Goal: Task Accomplishment & Management: Manage account settings

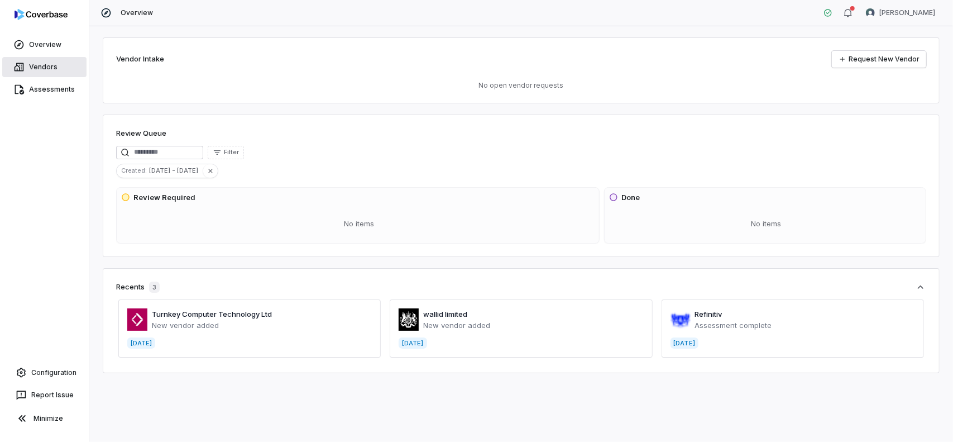
click at [32, 66] on link "Vendors" at bounding box center [44, 67] width 84 height 20
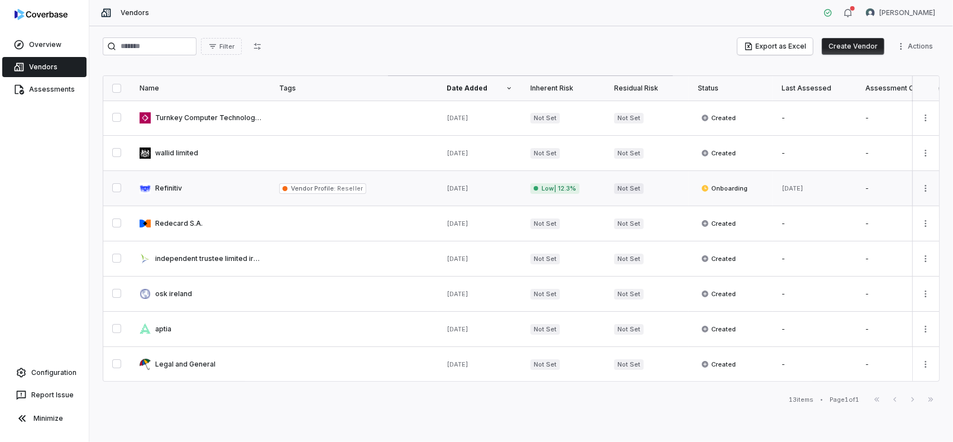
click at [169, 189] on link at bounding box center [201, 188] width 140 height 35
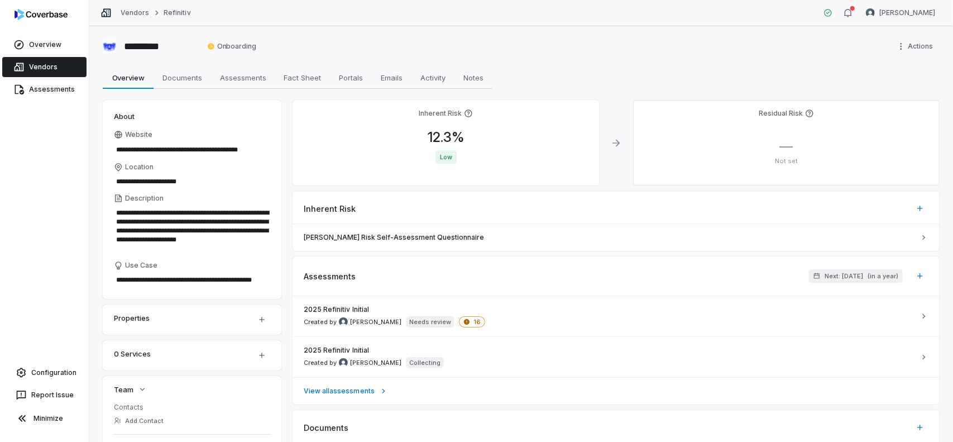
click at [35, 62] on link "Vendors" at bounding box center [44, 67] width 84 height 20
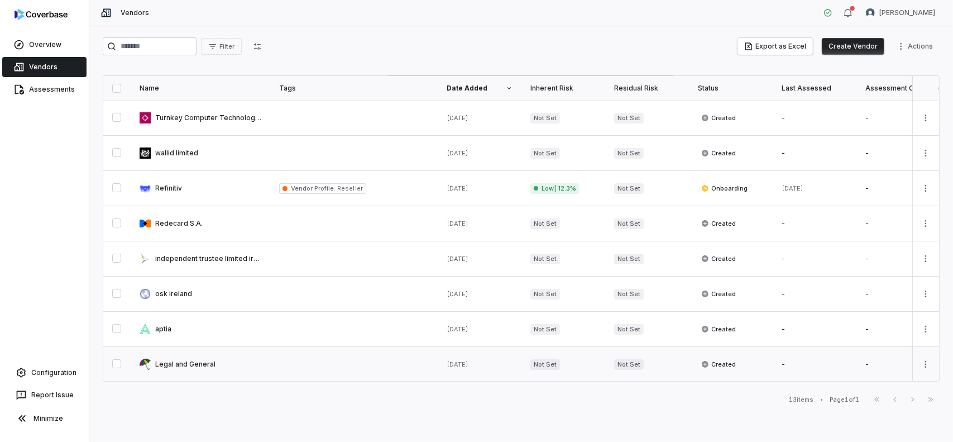
click at [189, 366] on link at bounding box center [201, 364] width 140 height 35
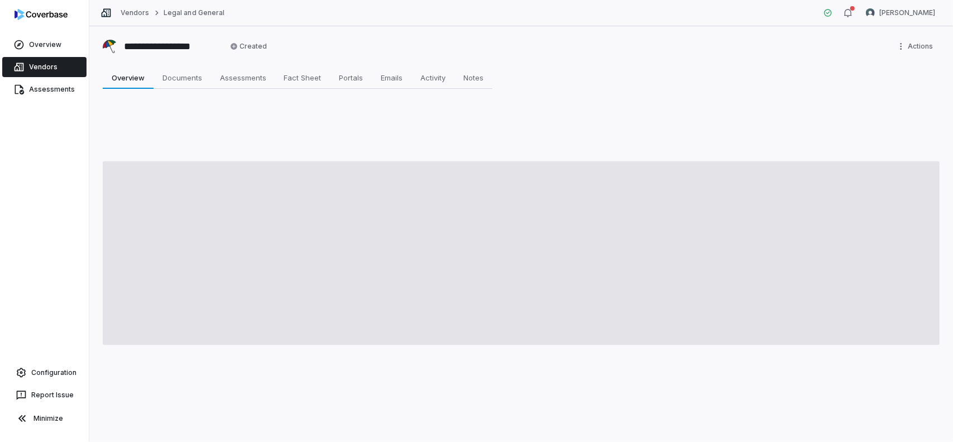
type textarea "*"
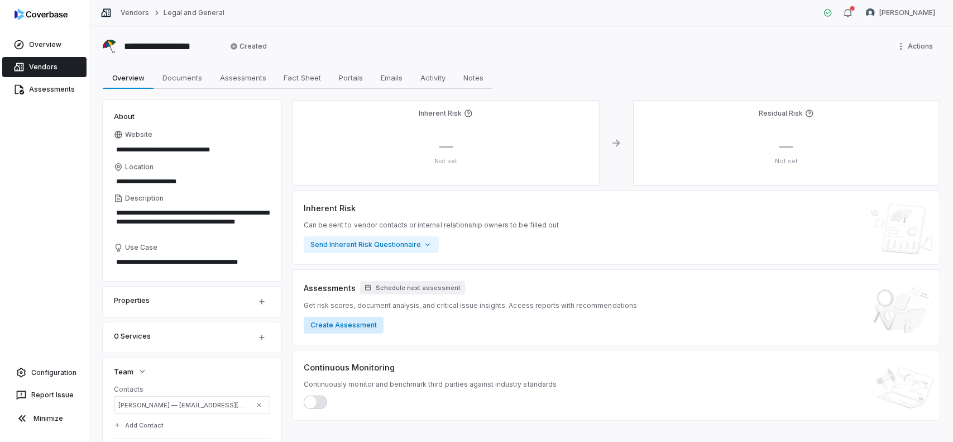
click at [344, 325] on button "Create Assessment" at bounding box center [344, 325] width 80 height 17
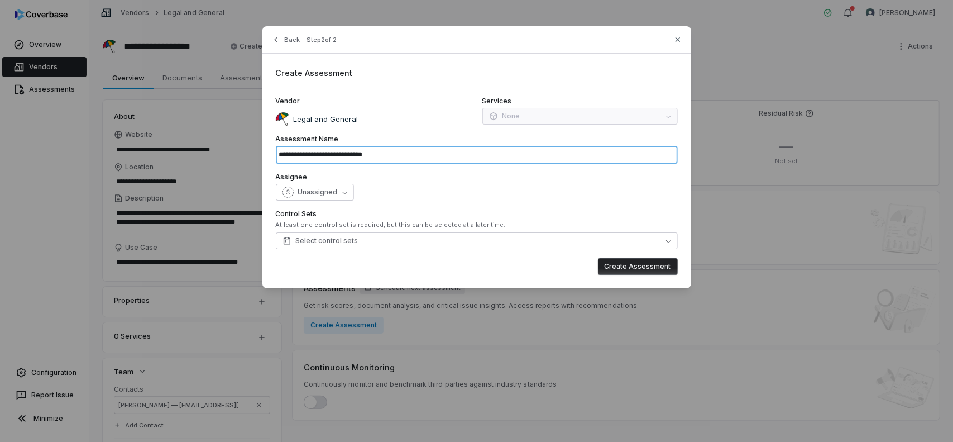
click at [441, 156] on input "**********" at bounding box center [477, 155] width 402 height 18
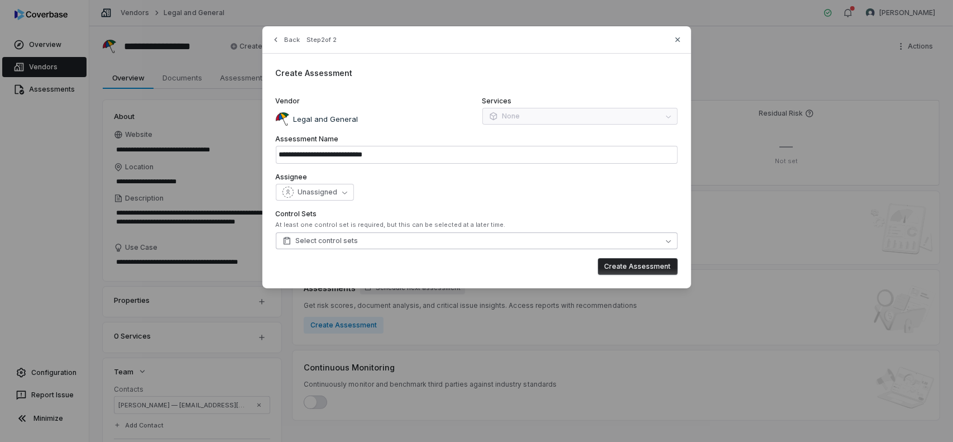
click at [430, 243] on button "Select control sets" at bounding box center [477, 240] width 402 height 17
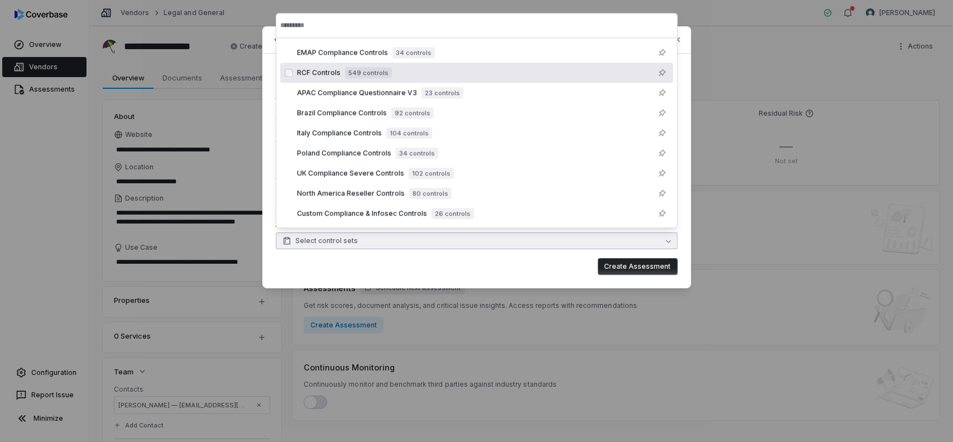
click at [313, 71] on span "RCF Controls" at bounding box center [319, 72] width 44 height 9
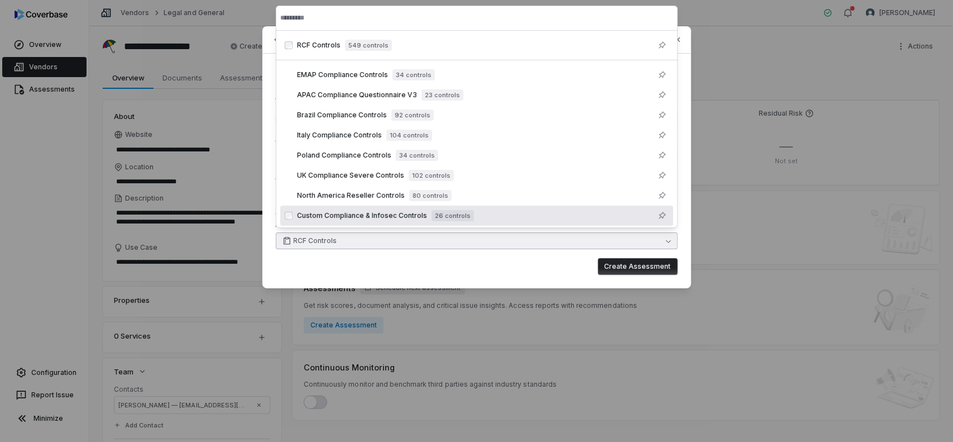
click at [485, 264] on div "Create Assessment" at bounding box center [477, 266] width 402 height 17
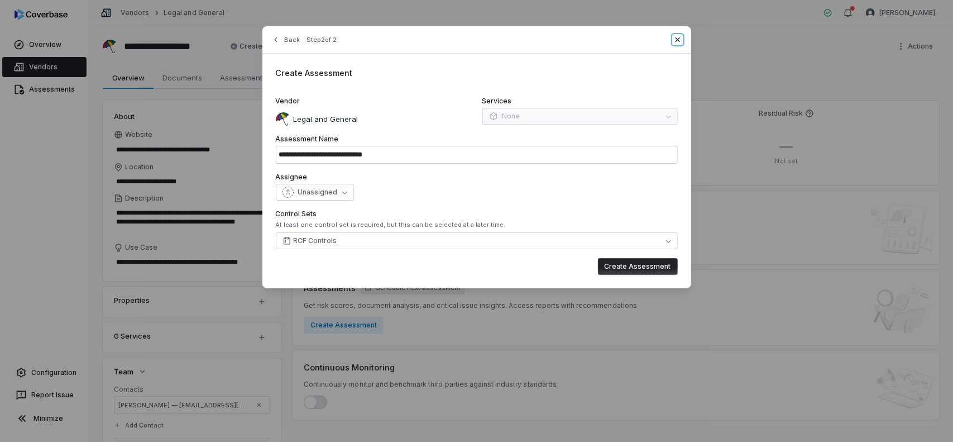
click at [677, 38] on icon "button" at bounding box center [677, 39] width 9 height 9
type input "**********"
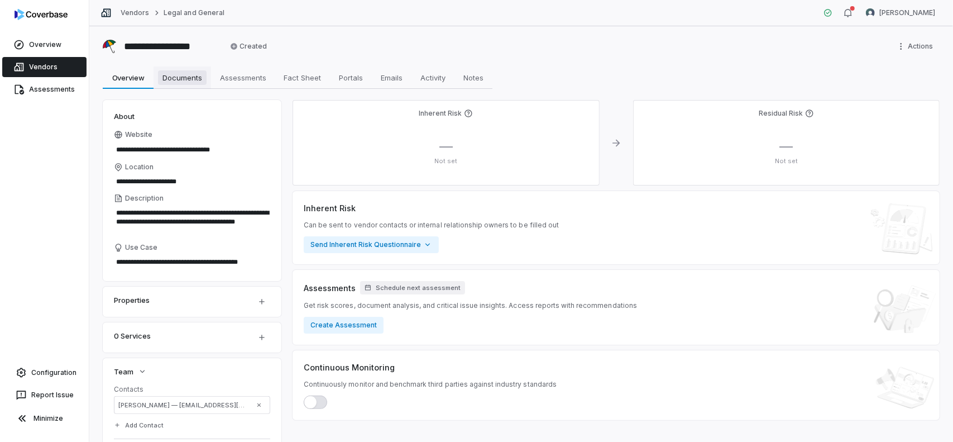
click at [168, 78] on span "Documents" at bounding box center [182, 77] width 49 height 15
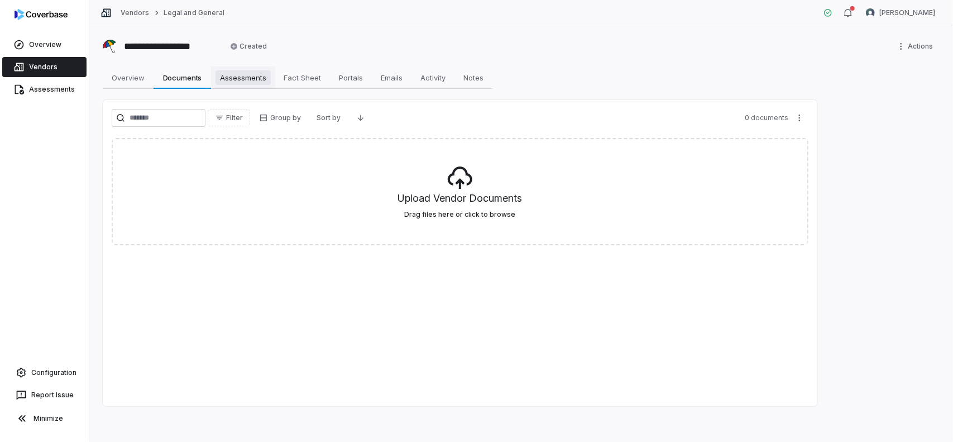
click at [244, 75] on span "Assessments" at bounding box center [243, 77] width 55 height 15
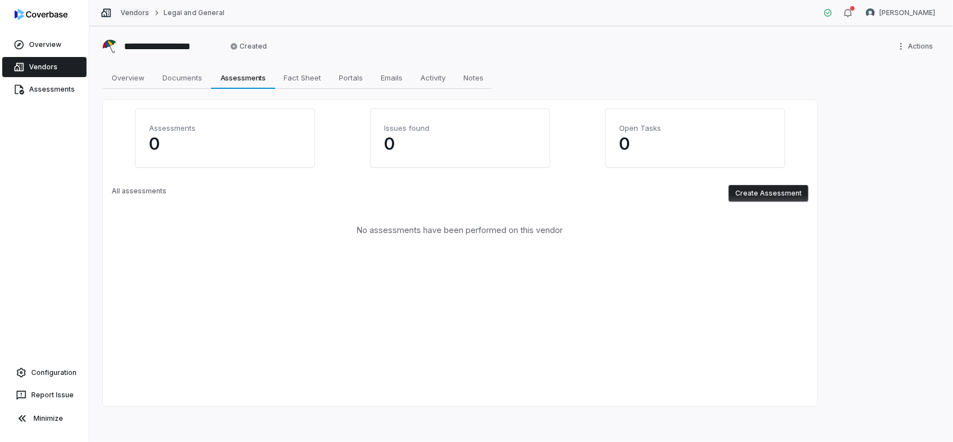
click at [134, 12] on link "Vendors" at bounding box center [135, 12] width 28 height 9
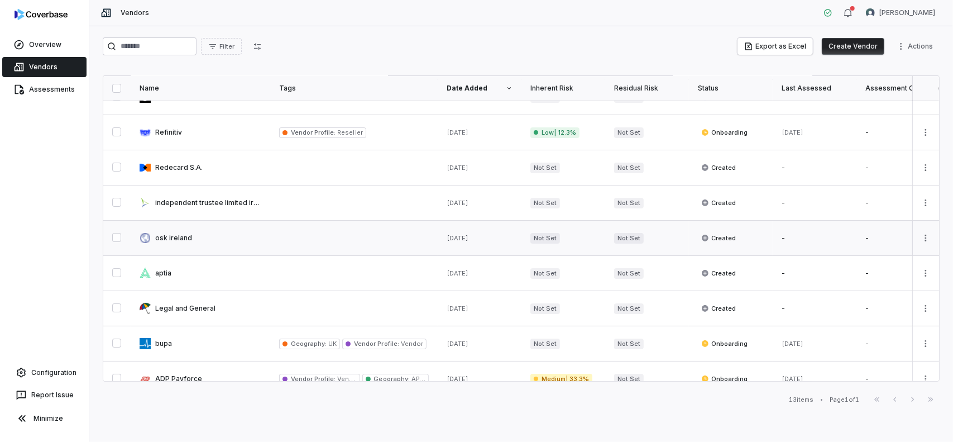
scroll to position [112, 0]
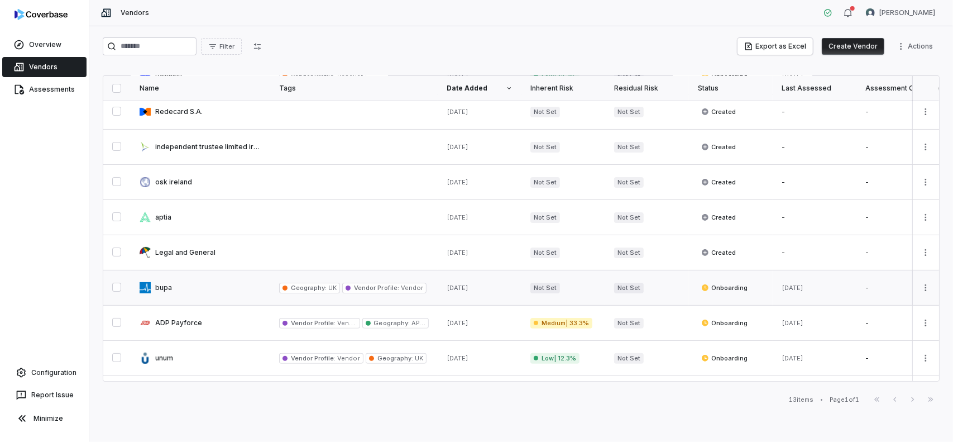
click at [163, 284] on link at bounding box center [201, 287] width 140 height 35
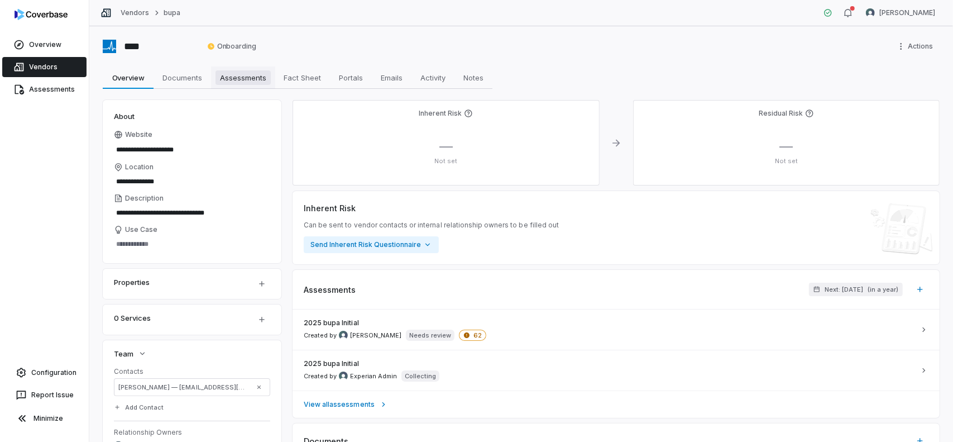
click at [245, 79] on span "Assessments" at bounding box center [243, 77] width 55 height 15
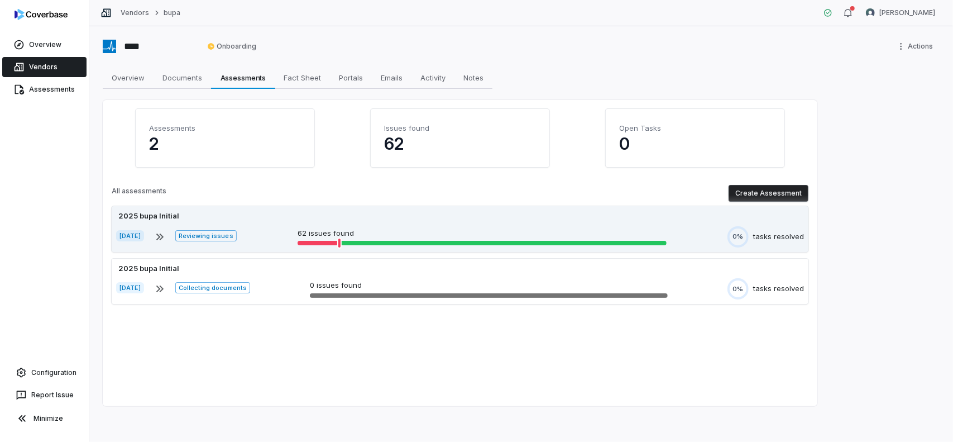
click at [166, 238] on icon at bounding box center [159, 236] width 13 height 13
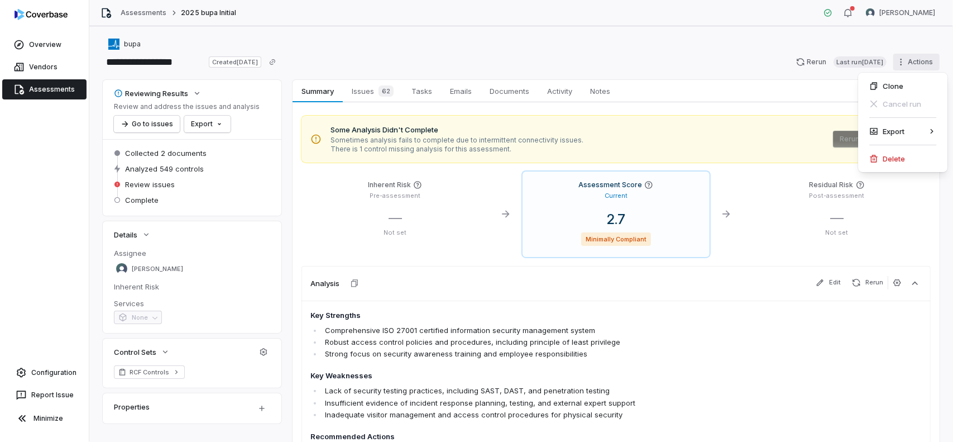
click at [908, 61] on html "**********" at bounding box center [476, 221] width 953 height 442
click at [826, 130] on div "Export as PDF" at bounding box center [813, 131] width 80 height 18
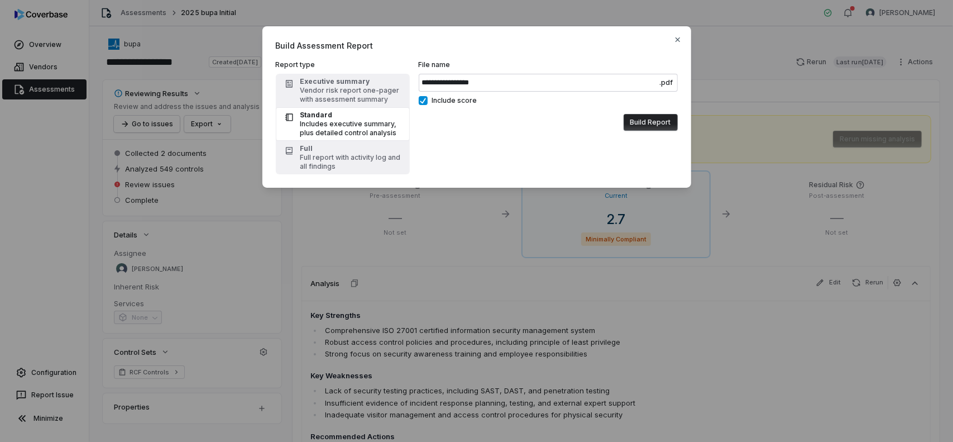
click at [664, 121] on button "Build Report" at bounding box center [651, 122] width 54 height 17
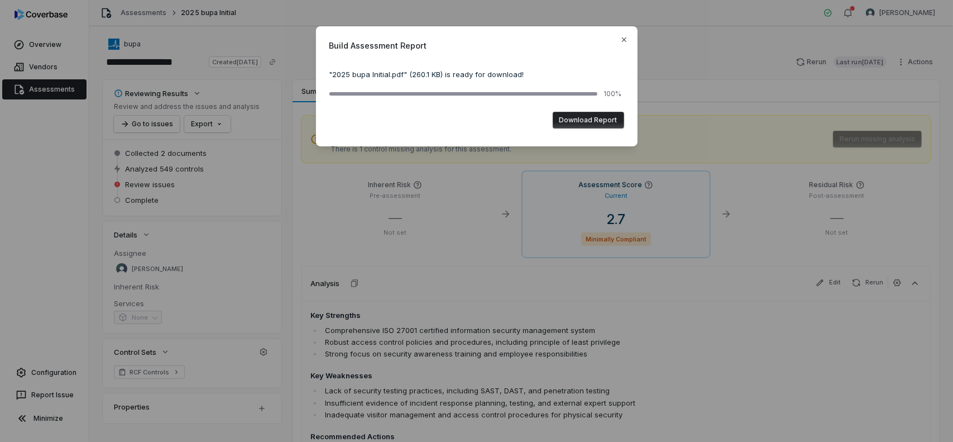
click at [596, 120] on button "Download Report" at bounding box center [588, 120] width 71 height 17
click at [626, 40] on icon "button" at bounding box center [624, 39] width 9 height 9
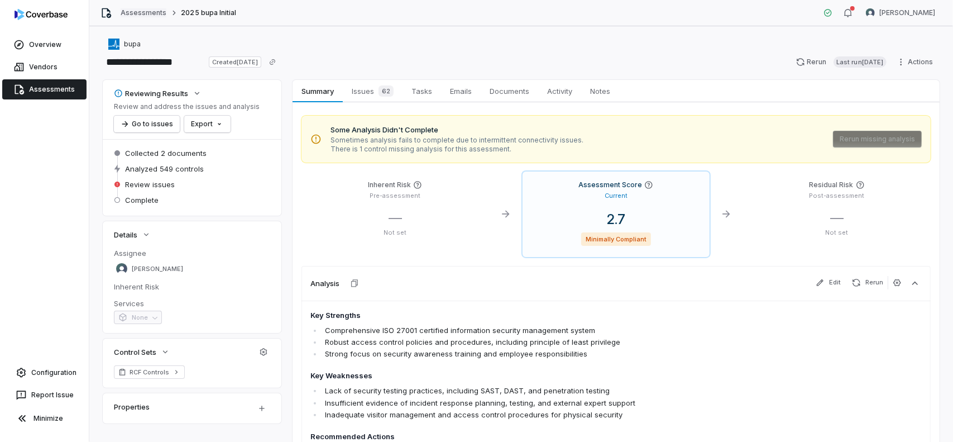
click at [137, 15] on link "Assessments" at bounding box center [144, 12] width 46 height 9
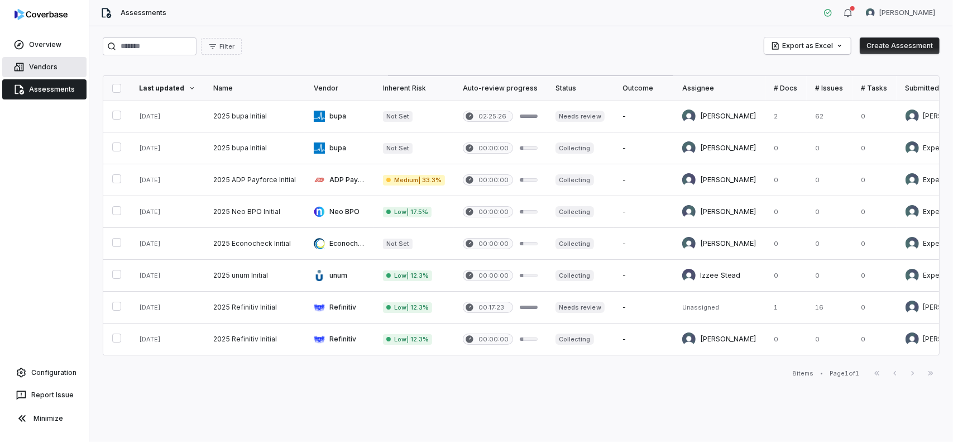
click at [39, 60] on link "Vendors" at bounding box center [44, 67] width 84 height 20
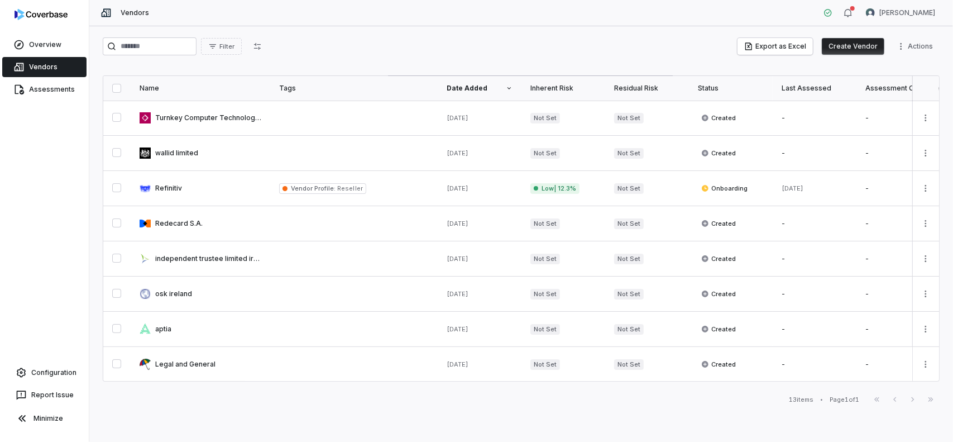
scroll to position [112, 0]
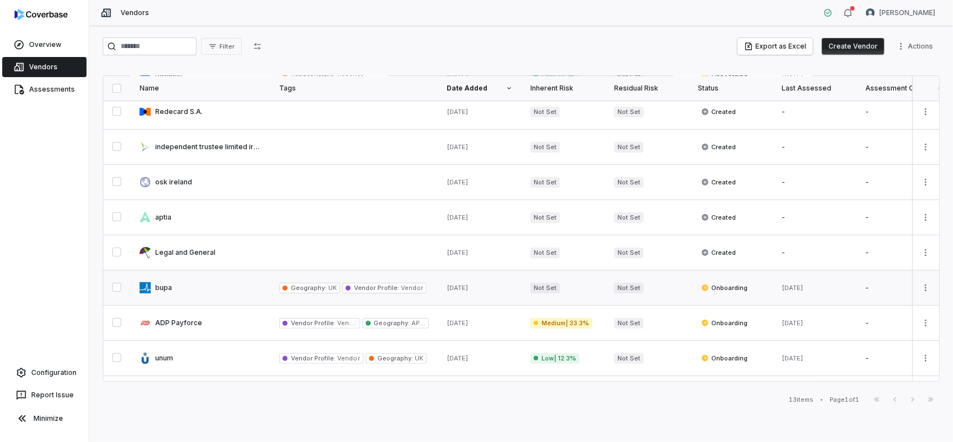
click at [160, 285] on link at bounding box center [201, 287] width 140 height 35
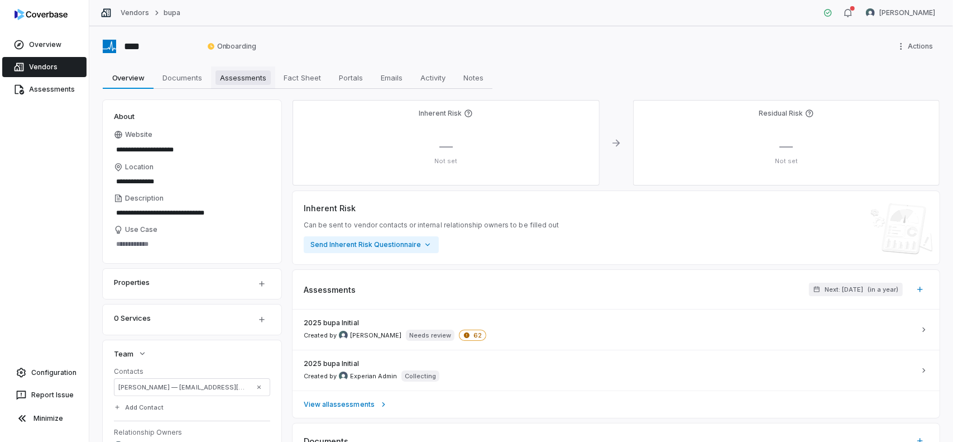
click at [254, 82] on span "Assessments" at bounding box center [243, 77] width 55 height 15
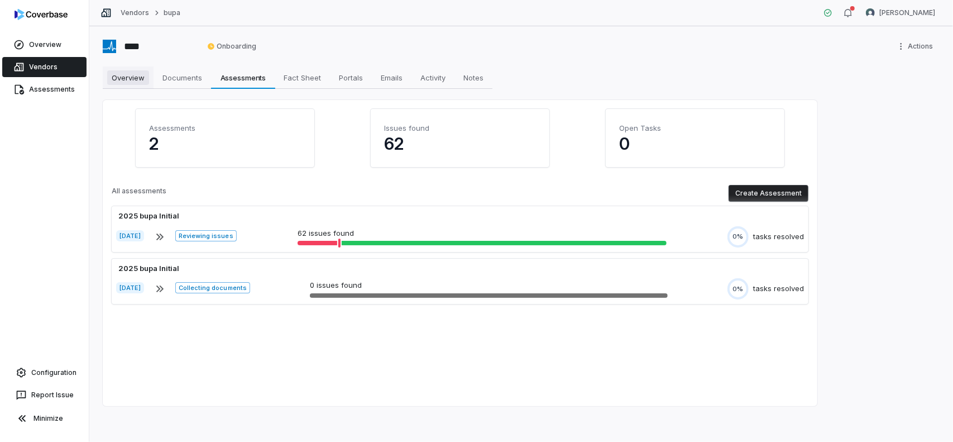
click at [133, 80] on span "Overview" at bounding box center [128, 77] width 42 height 15
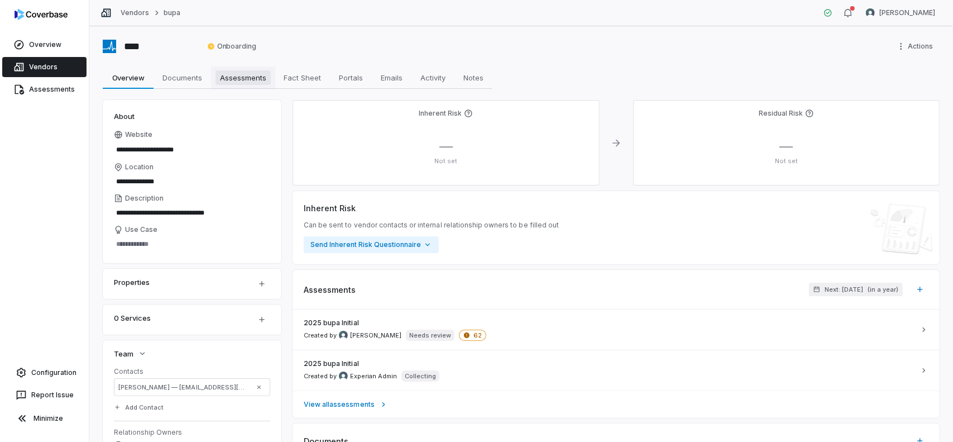
click at [266, 79] on span "Assessments" at bounding box center [243, 77] width 55 height 15
type textarea "*"
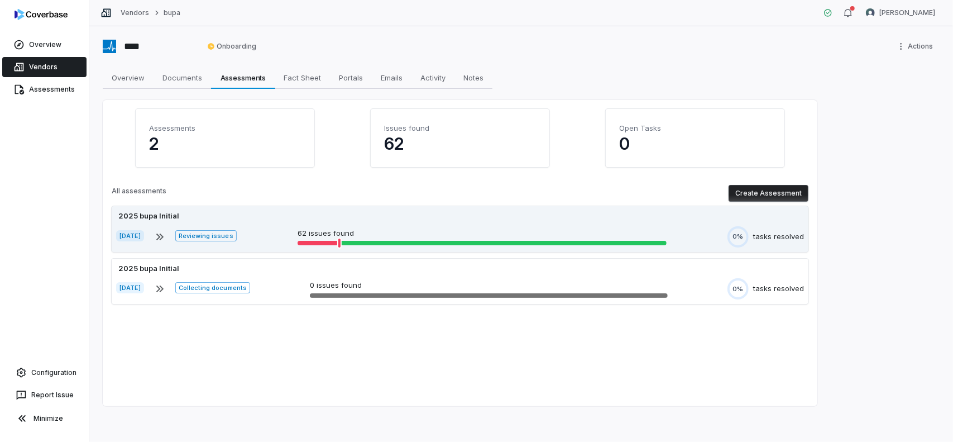
click at [164, 237] on icon at bounding box center [159, 236] width 7 height 7
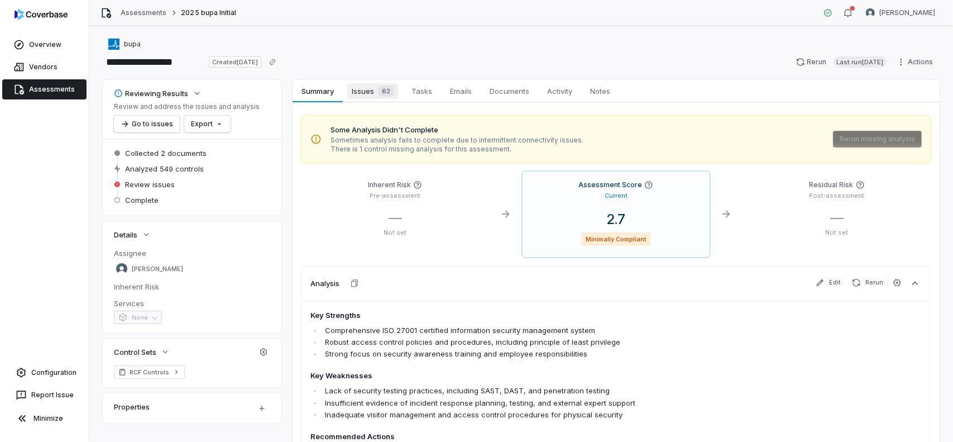
click at [373, 94] on span "Issues 62" at bounding box center [372, 91] width 51 height 16
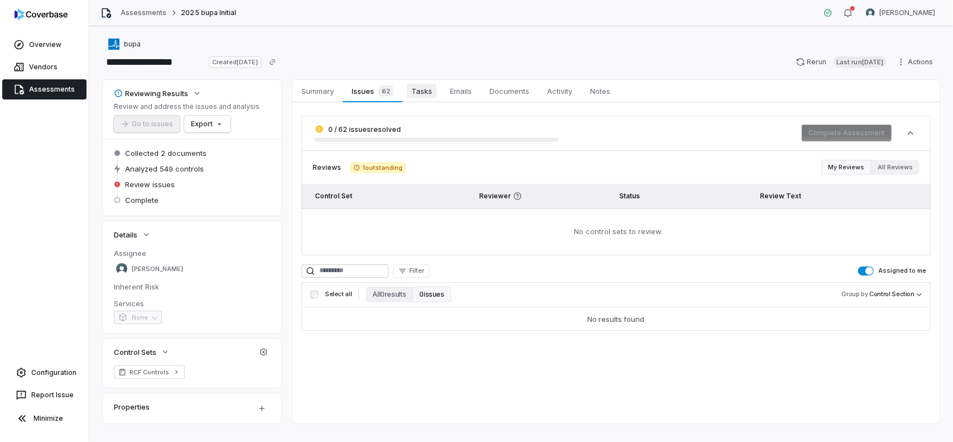
click at [424, 95] on span "Tasks" at bounding box center [422, 91] width 30 height 15
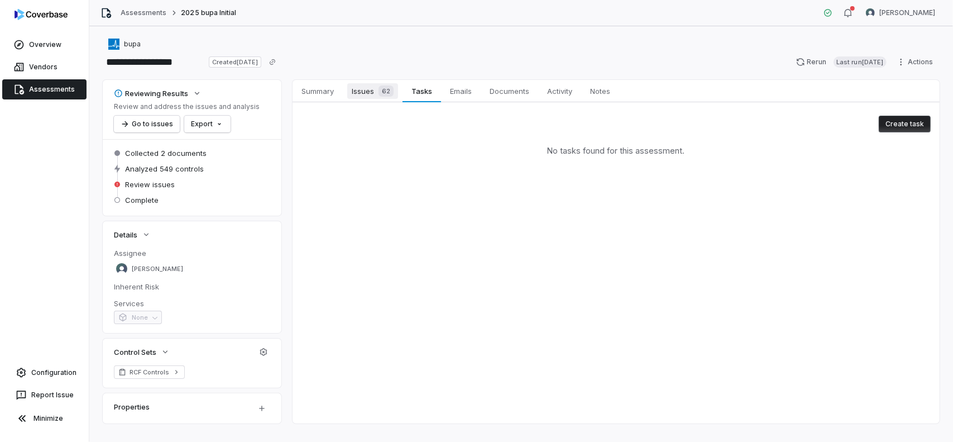
click at [370, 95] on span "Issues 62" at bounding box center [372, 91] width 51 height 16
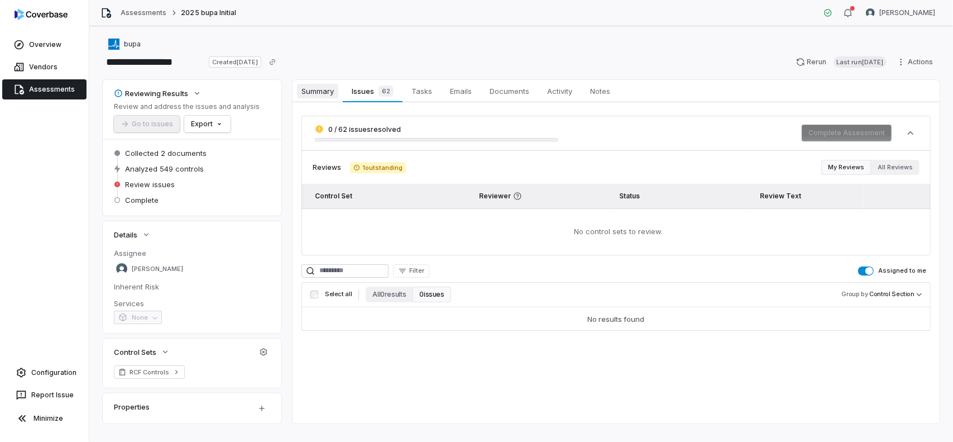
click at [307, 95] on span "Summary" at bounding box center [317, 91] width 41 height 15
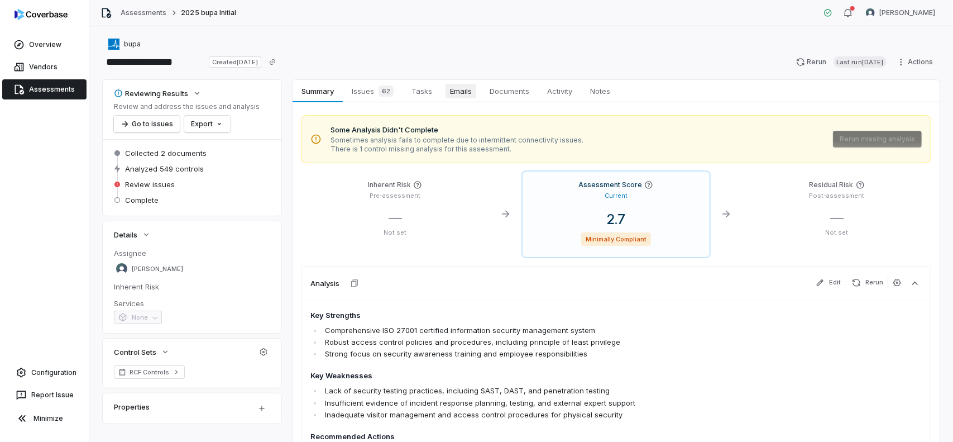
click at [450, 95] on span "Emails" at bounding box center [461, 91] width 31 height 15
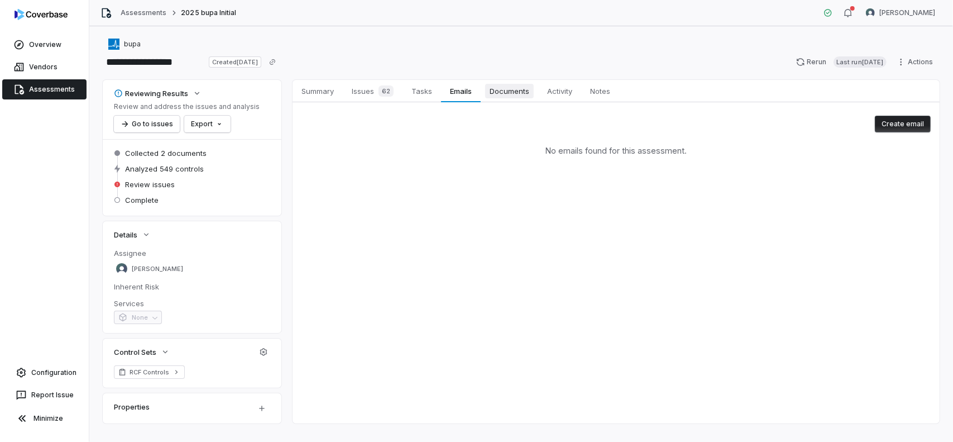
click at [489, 92] on span "Documents" at bounding box center [509, 91] width 49 height 15
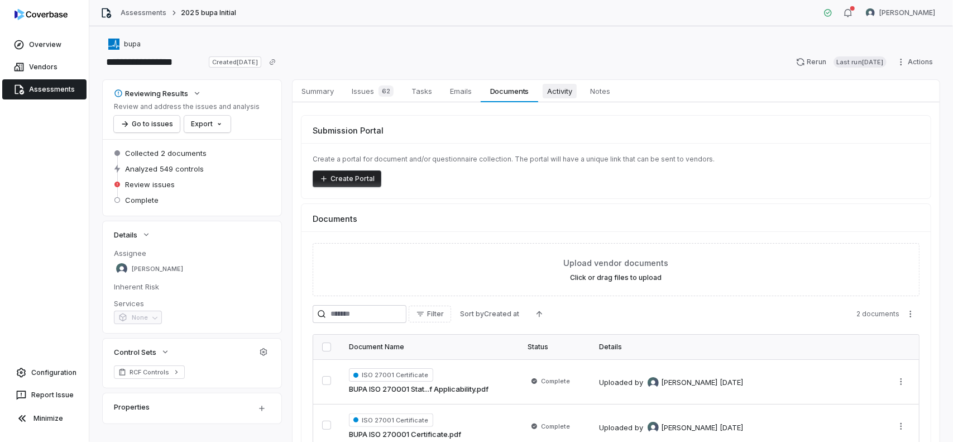
click at [563, 90] on span "Activity" at bounding box center [560, 91] width 34 height 15
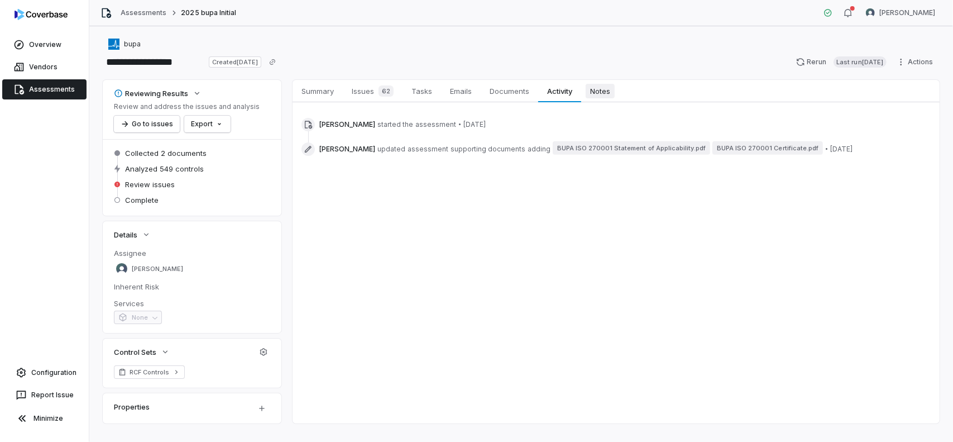
click at [600, 90] on span "Notes" at bounding box center [600, 91] width 29 height 15
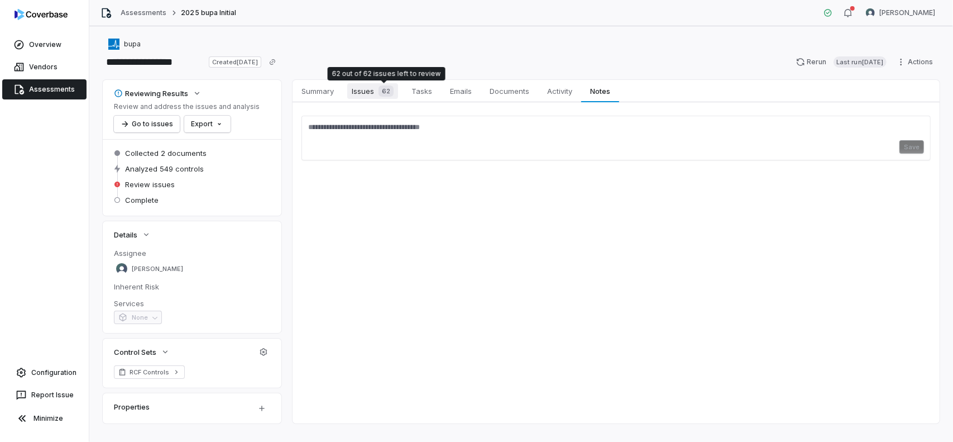
click at [373, 91] on span "Issues 62" at bounding box center [372, 91] width 51 height 16
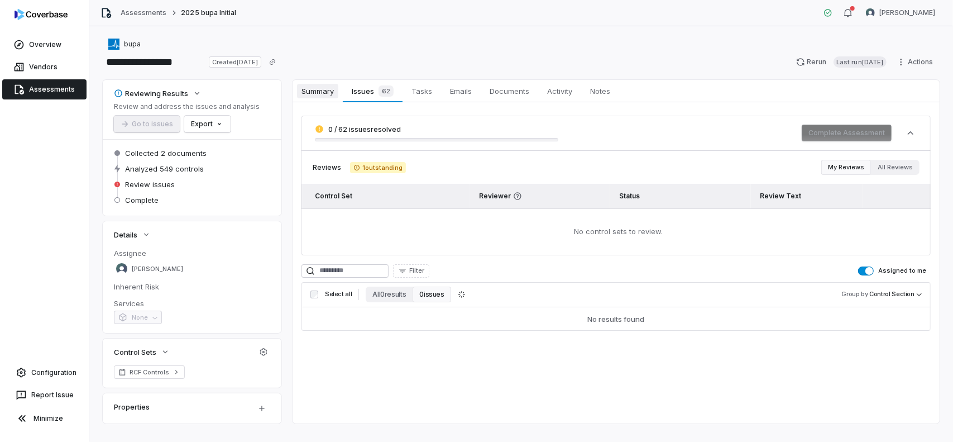
click at [322, 91] on span "Summary" at bounding box center [317, 91] width 41 height 15
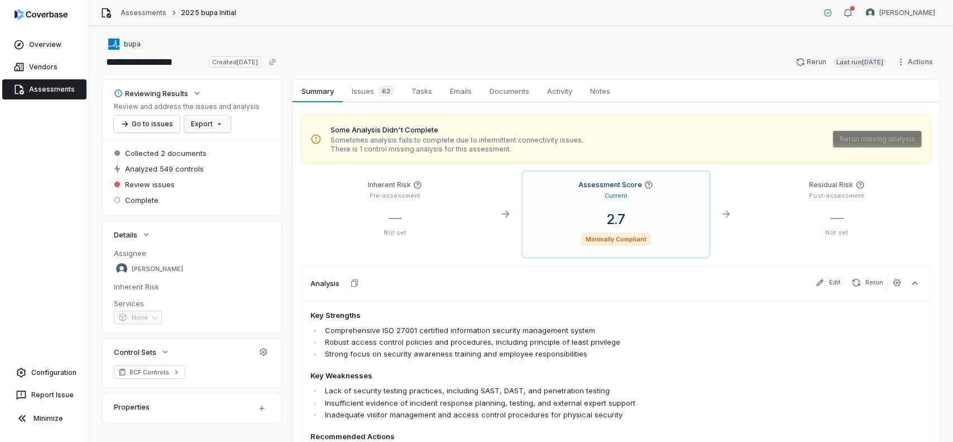
click at [212, 126] on html "**********" at bounding box center [476, 221] width 953 height 442
click at [255, 117] on html "**********" at bounding box center [476, 221] width 953 height 442
click at [145, 125] on button "Go to issues" at bounding box center [147, 124] width 66 height 17
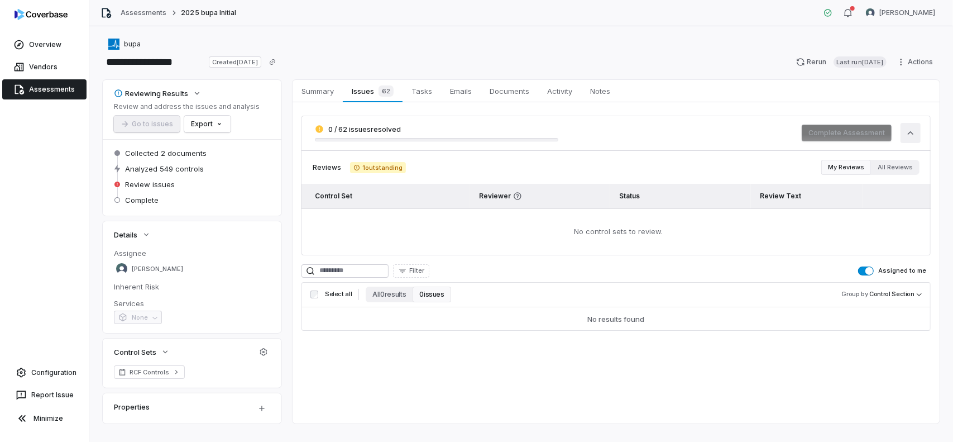
click at [905, 135] on icon "button" at bounding box center [910, 132] width 11 height 11
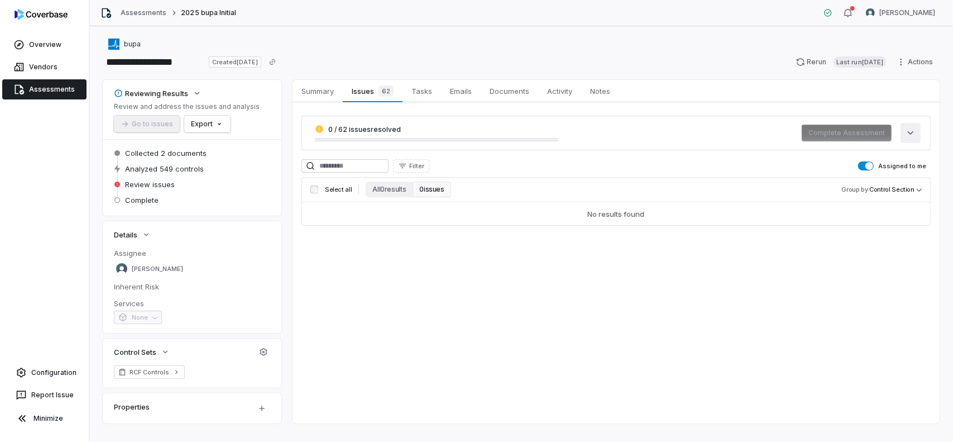
click at [905, 135] on icon "button" at bounding box center [910, 132] width 11 height 11
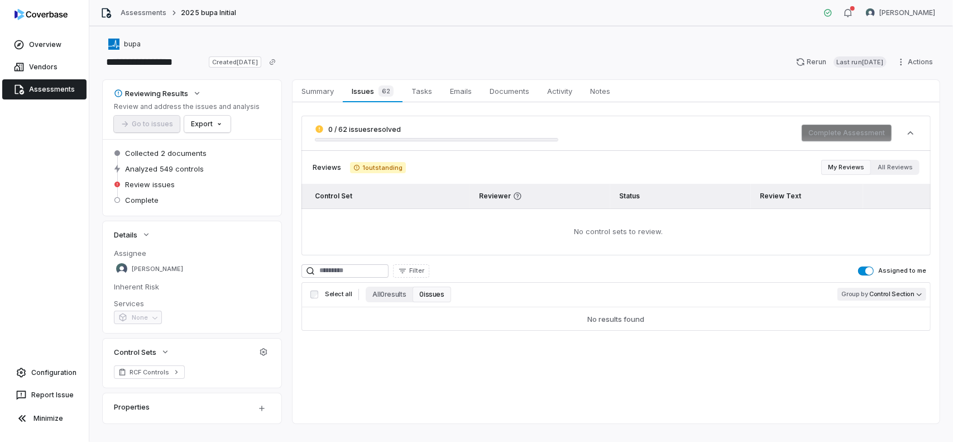
click at [893, 298] on body "**********" at bounding box center [476, 221] width 953 height 442
click at [804, 271] on html "**********" at bounding box center [476, 221] width 953 height 442
click at [383, 293] on button "All 0 results" at bounding box center [389, 294] width 47 height 16
click at [335, 293] on span "Select all" at bounding box center [338, 294] width 27 height 8
click at [323, 90] on span "Summary" at bounding box center [317, 91] width 41 height 15
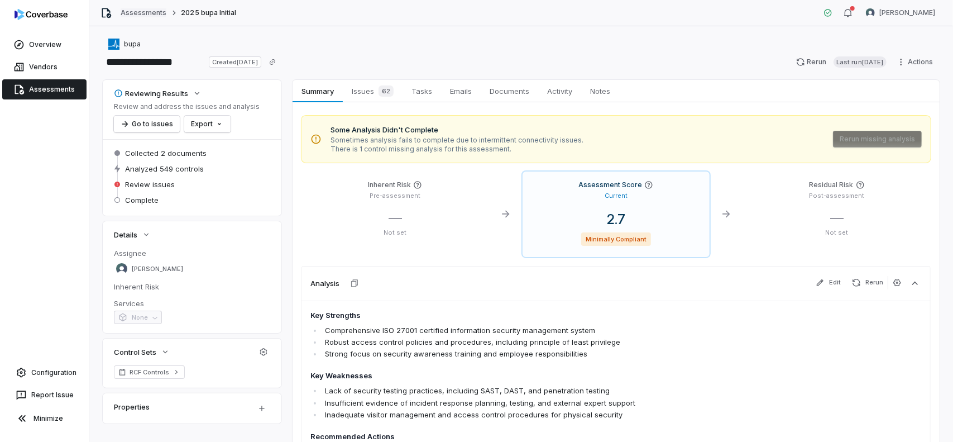
click at [151, 12] on link "Assessments" at bounding box center [144, 12] width 46 height 9
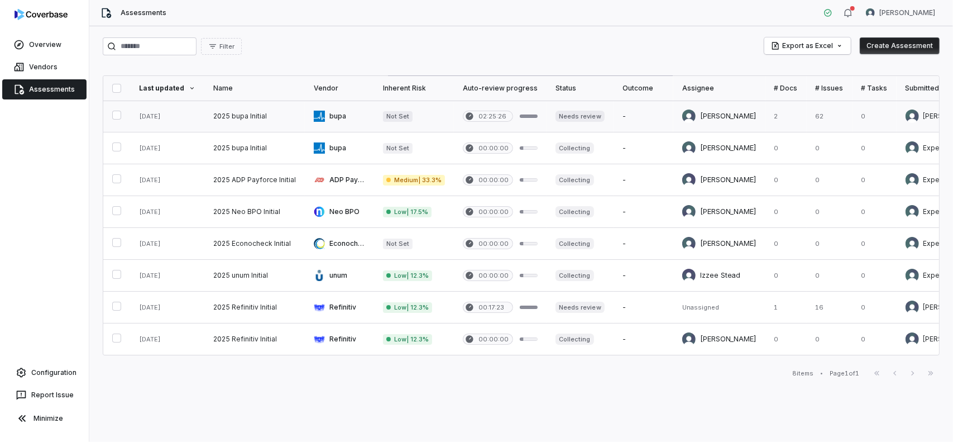
click at [333, 115] on link at bounding box center [339, 116] width 69 height 31
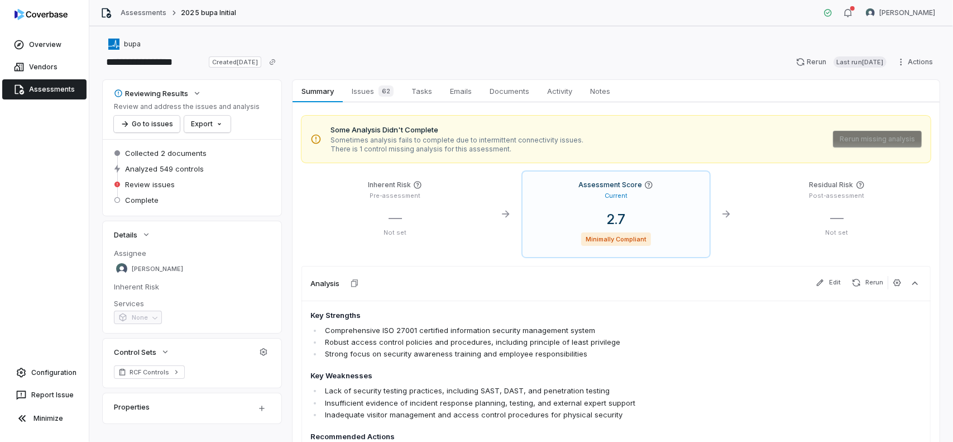
click at [428, 319] on h4 "Key Strengths" at bounding box center [554, 315] width 489 height 11
